Goal: Check status: Check status

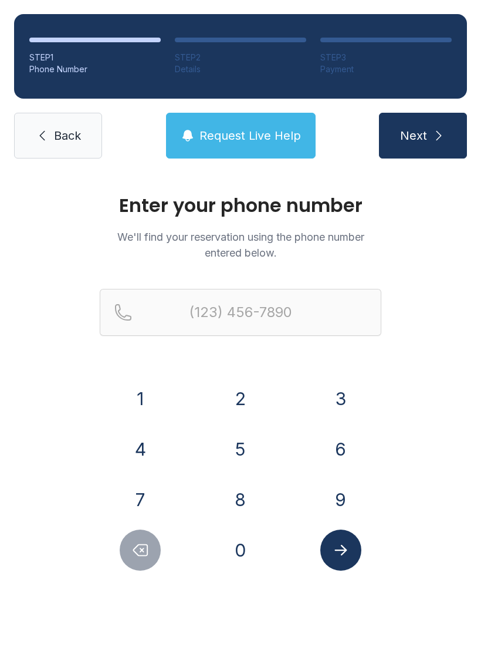
click at [342, 397] on button "3" at bounding box center [340, 398] width 41 height 41
click at [260, 398] on button "2" at bounding box center [240, 398] width 41 height 41
click at [174, 405] on div "1" at bounding box center [141, 398] width 82 height 41
click at [238, 403] on button "2" at bounding box center [240, 398] width 41 height 41
click at [147, 549] on icon "Delete number" at bounding box center [141, 550] width 14 height 11
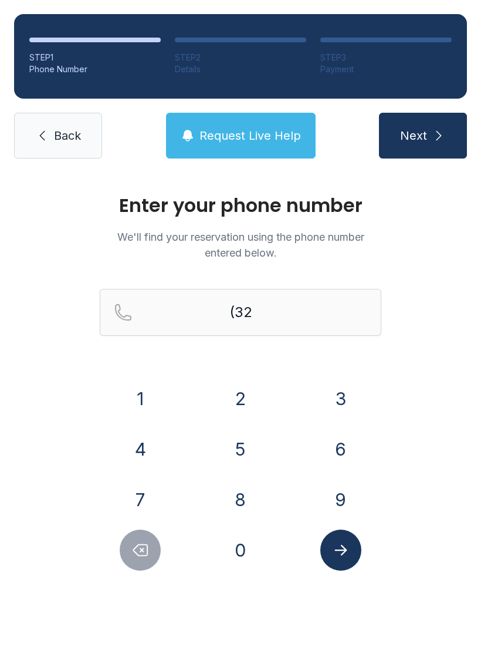
click at [151, 395] on button "1" at bounding box center [140, 398] width 41 height 41
click at [239, 381] on button "2" at bounding box center [240, 398] width 41 height 41
click at [337, 437] on button "6" at bounding box center [340, 448] width 41 height 41
click at [342, 448] on button "6" at bounding box center [340, 448] width 41 height 41
click at [337, 400] on button "3" at bounding box center [340, 398] width 41 height 41
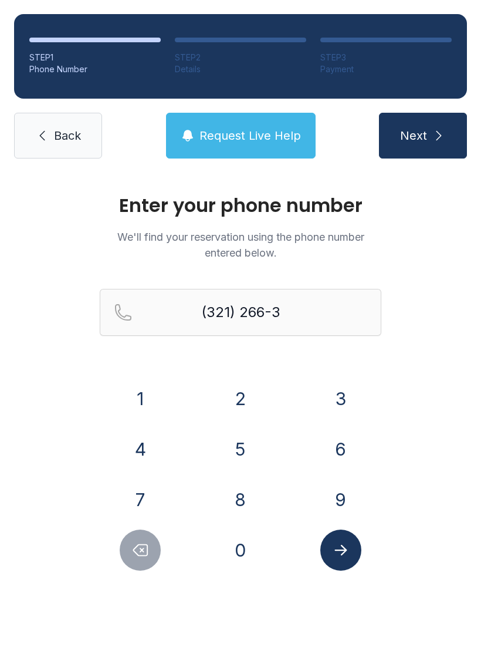
click at [133, 496] on button "7" at bounding box center [140, 499] width 41 height 41
click at [340, 486] on button "9" at bounding box center [340, 499] width 41 height 41
click at [232, 457] on button "5" at bounding box center [240, 448] width 41 height 41
click at [338, 550] on icon "Submit lookup form" at bounding box center [341, 550] width 12 height 11
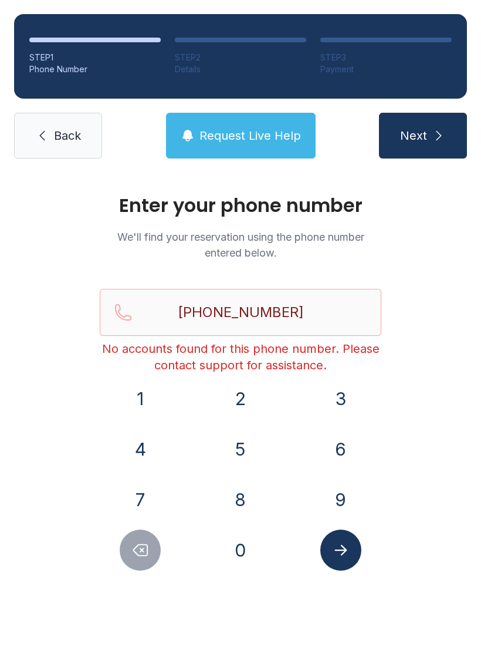
click at [140, 540] on button "Delete number" at bounding box center [140, 549] width 41 height 41
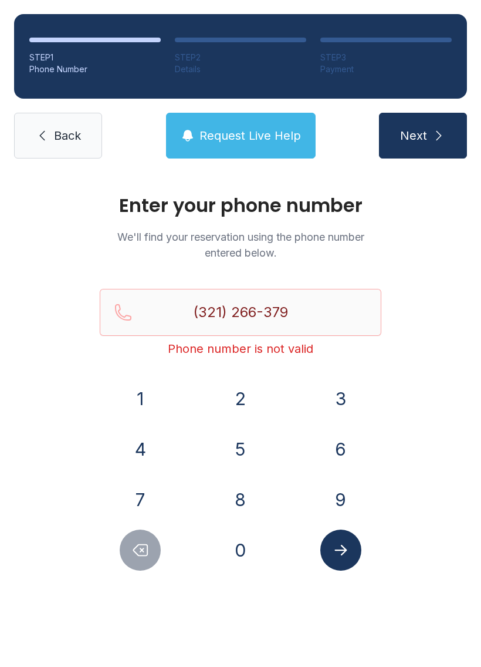
click at [140, 540] on button "Delete number" at bounding box center [140, 549] width 41 height 41
click at [131, 546] on button "Delete number" at bounding box center [140, 549] width 41 height 41
click at [136, 548] on icon "Delete number" at bounding box center [141, 550] width 14 height 11
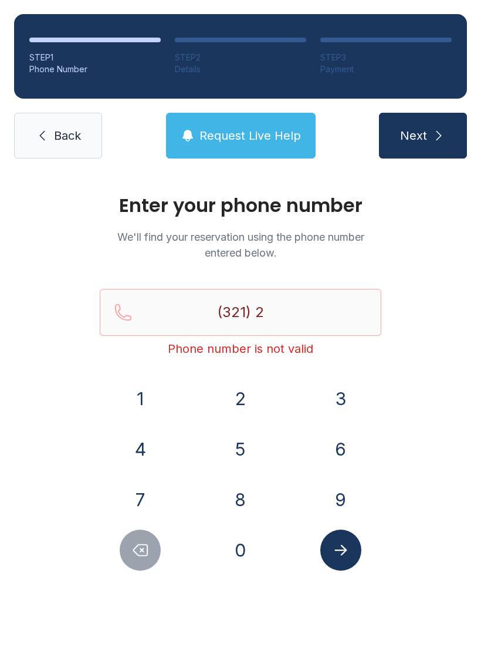
click at [137, 542] on icon "Delete number" at bounding box center [140, 550] width 18 height 18
click at [136, 541] on icon "Delete number" at bounding box center [140, 550] width 18 height 18
click at [138, 543] on icon "Delete number" at bounding box center [140, 550] width 18 height 18
type input "(3"
click at [138, 543] on icon "Delete number" at bounding box center [140, 550] width 18 height 18
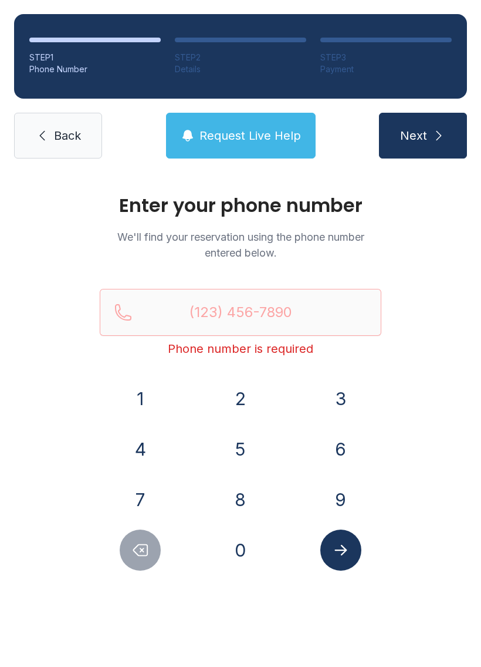
click at [143, 546] on icon "Delete number" at bounding box center [140, 550] width 18 height 18
click at [350, 384] on button "3" at bounding box center [340, 398] width 41 height 41
click at [245, 391] on button "2" at bounding box center [240, 398] width 41 height 41
click at [136, 396] on button "1" at bounding box center [140, 398] width 41 height 41
click at [241, 431] on button "5" at bounding box center [240, 448] width 41 height 41
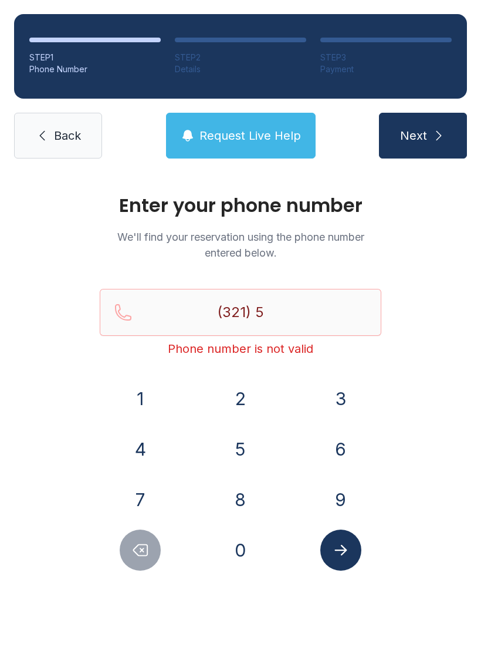
click at [148, 443] on button "4" at bounding box center [140, 448] width 41 height 41
click at [345, 383] on button "3" at bounding box center [340, 398] width 41 height 41
click at [136, 460] on button "4" at bounding box center [140, 448] width 41 height 41
click at [138, 496] on button "7" at bounding box center [140, 499] width 41 height 41
click at [239, 550] on button "0" at bounding box center [240, 549] width 41 height 41
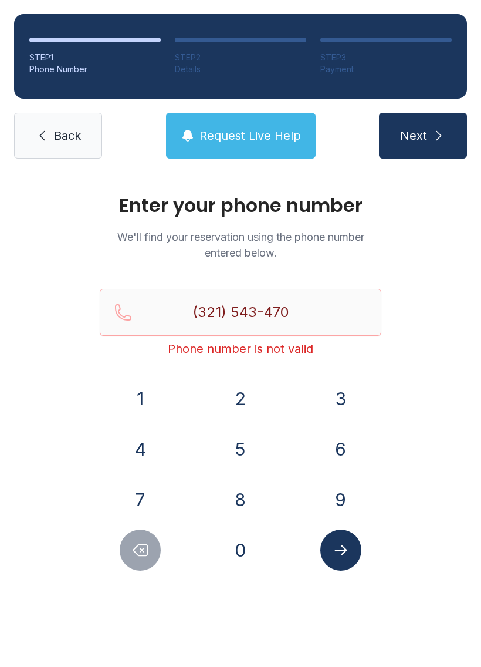
click at [242, 403] on button "2" at bounding box center [240, 398] width 41 height 41
click at [336, 553] on icon "Submit lookup form" at bounding box center [341, 550] width 18 height 18
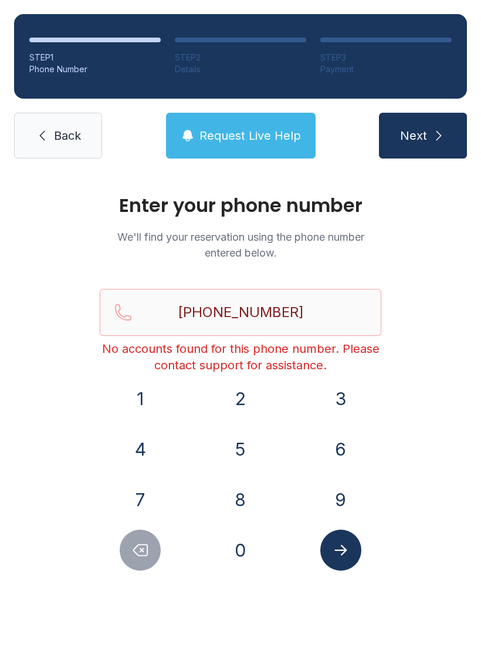
click at [143, 553] on icon "Delete number" at bounding box center [140, 550] width 18 height 18
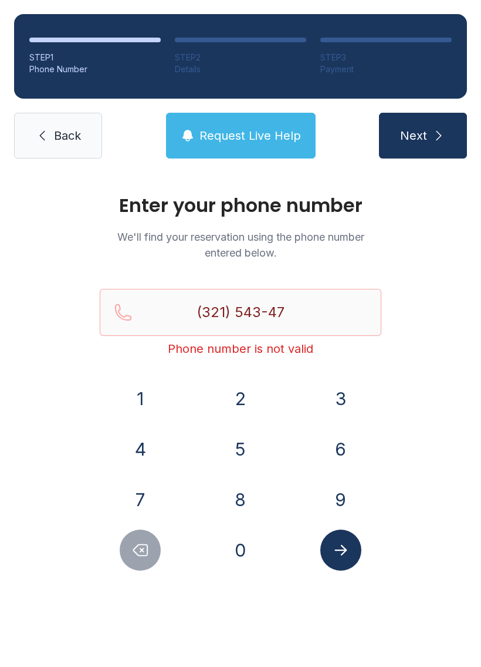
click at [149, 560] on button "Delete number" at bounding box center [140, 549] width 41 height 41
click at [148, 560] on button "Delete number" at bounding box center [140, 549] width 41 height 41
click at [141, 559] on button "Delete number" at bounding box center [140, 549] width 41 height 41
click at [141, 560] on button "Delete number" at bounding box center [140, 549] width 41 height 41
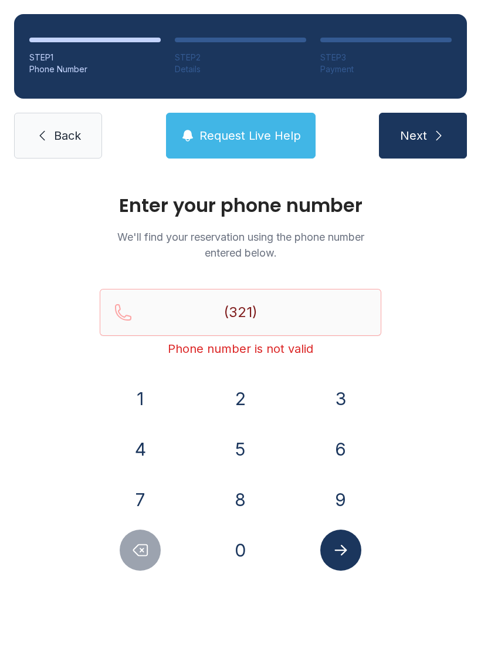
click at [141, 560] on button "Delete number" at bounding box center [140, 549] width 41 height 41
click at [142, 563] on button "Delete number" at bounding box center [140, 549] width 41 height 41
type input "(3"
click at [142, 563] on button "Delete number" at bounding box center [140, 549] width 41 height 41
click at [140, 561] on button "Delete number" at bounding box center [140, 549] width 41 height 41
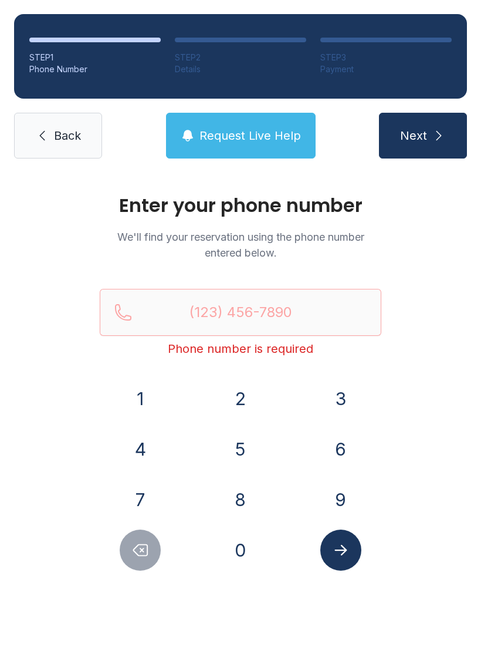
click at [140, 560] on button "Delete number" at bounding box center [140, 549] width 41 height 41
click at [56, 130] on span "Back" at bounding box center [67, 135] width 27 height 16
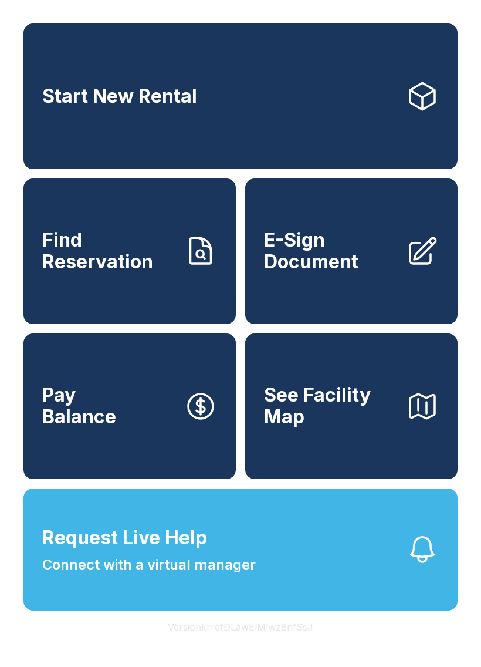
click at [124, 255] on span "Find Reservation" at bounding box center [108, 250] width 133 height 43
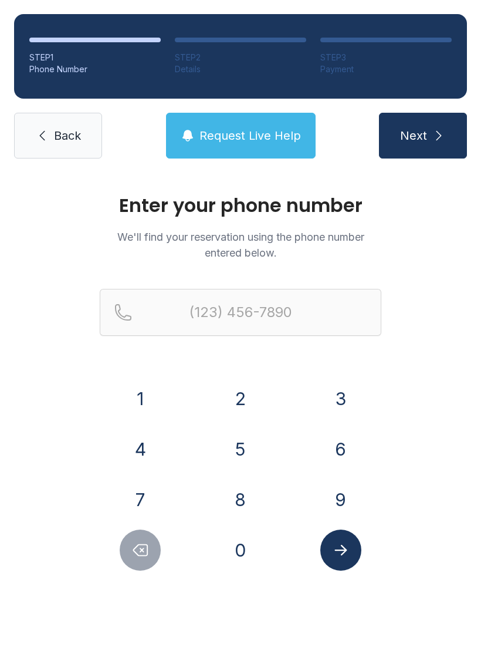
click at [337, 392] on button "3" at bounding box center [340, 398] width 41 height 41
click at [236, 405] on button "2" at bounding box center [240, 398] width 41 height 41
click at [134, 400] on button "1" at bounding box center [140, 398] width 41 height 41
click at [239, 397] on button "2" at bounding box center [240, 398] width 41 height 41
click at [340, 441] on button "6" at bounding box center [340, 448] width 41 height 41
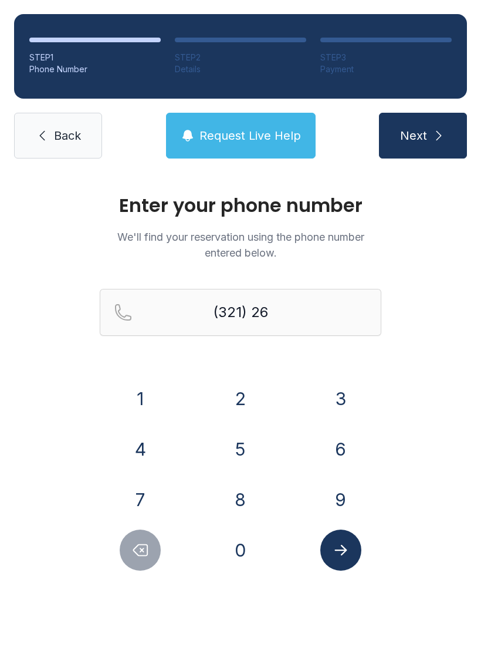
click at [342, 448] on button "6" at bounding box center [340, 448] width 41 height 41
click at [343, 397] on button "3" at bounding box center [340, 398] width 41 height 41
click at [151, 491] on button "7" at bounding box center [140, 499] width 41 height 41
click at [341, 488] on button "9" at bounding box center [340, 499] width 41 height 41
click at [239, 443] on button "5" at bounding box center [240, 448] width 41 height 41
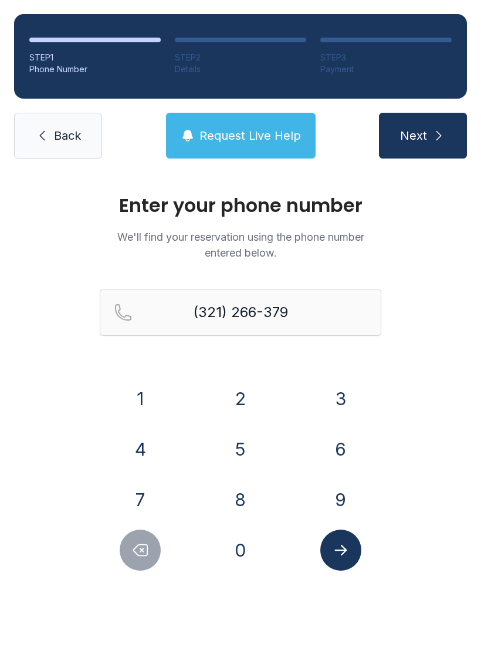
type input "[PHONE_NUMBER]"
click at [340, 553] on icon "Submit lookup form" at bounding box center [341, 550] width 18 height 18
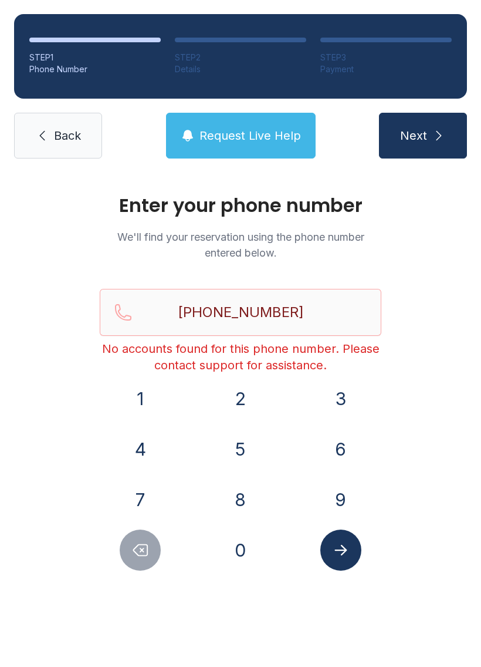
click at [261, 143] on span "Request Live Help" at bounding box center [251, 135] width 102 height 16
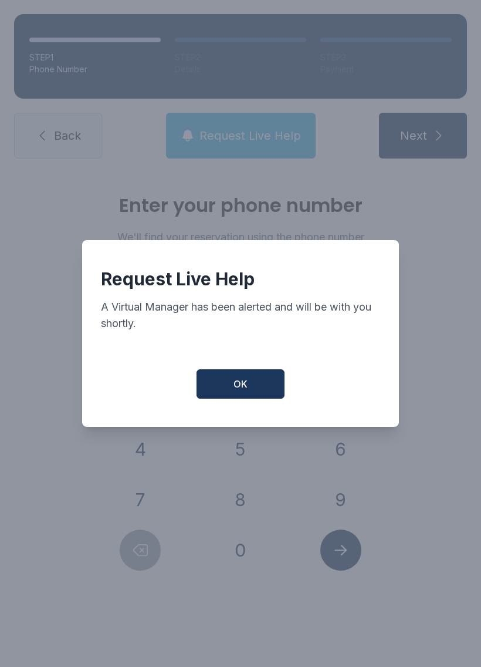
click at [269, 389] on button "OK" at bounding box center [241, 383] width 88 height 29
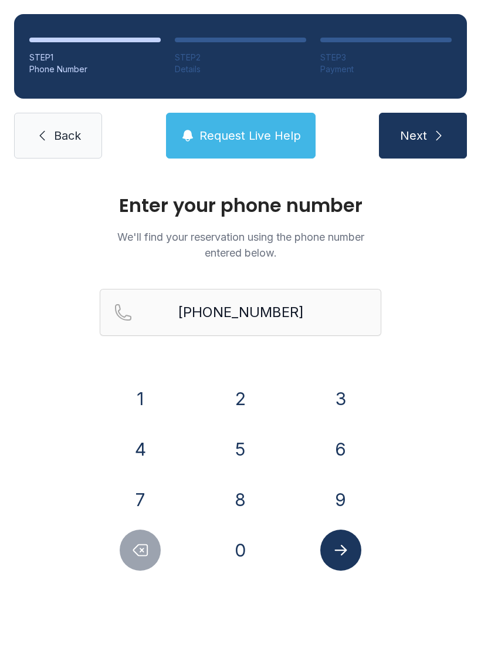
click at [59, 121] on link "Back" at bounding box center [58, 136] width 88 height 46
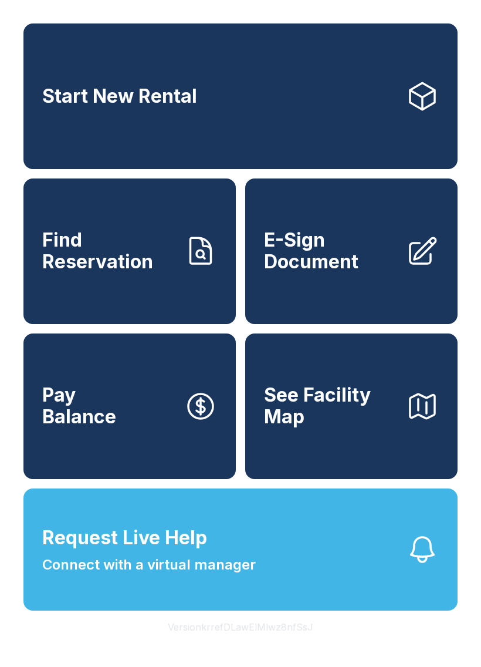
click at [390, 552] on button "Request Live Help Connect with a virtual manager" at bounding box center [240, 549] width 434 height 122
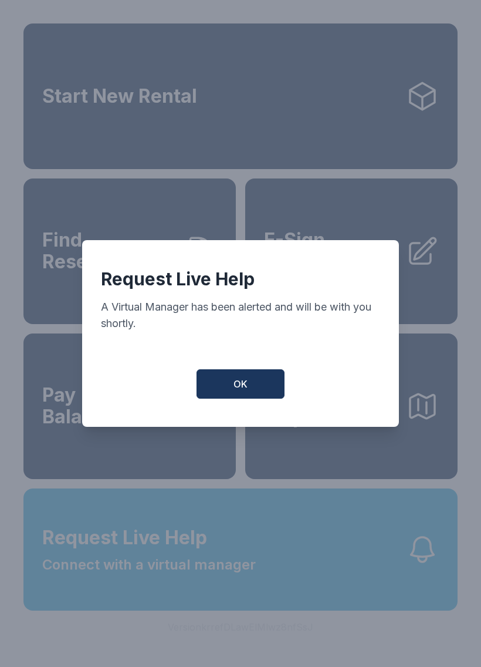
click at [252, 392] on button "OK" at bounding box center [241, 383] width 88 height 29
